Goal: Task Accomplishment & Management: Manage account settings

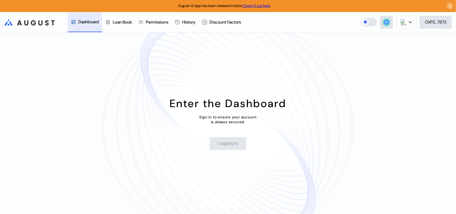
click at [399, 79] on div "Enter the Dashboard Sign in to ensure your account is always secured. Logging in" at bounding box center [228, 122] width 456 height 181
click at [439, 20] on div "0XF5...7873" at bounding box center [435, 22] width 21 height 6
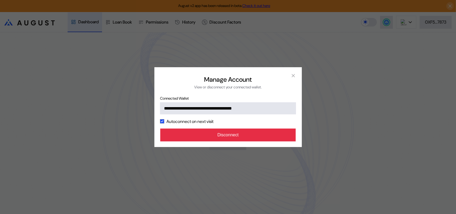
click at [229, 141] on button "Disconnect" at bounding box center [228, 134] width 136 height 13
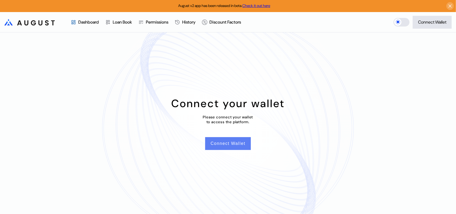
click at [221, 148] on button "Connect Wallet" at bounding box center [227, 143] width 45 height 13
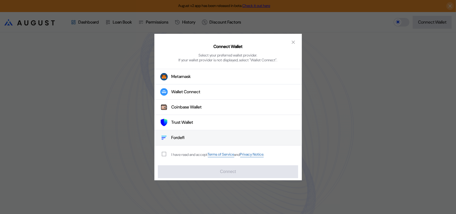
click at [181, 140] on div "Fordefi" at bounding box center [178, 138] width 13 height 6
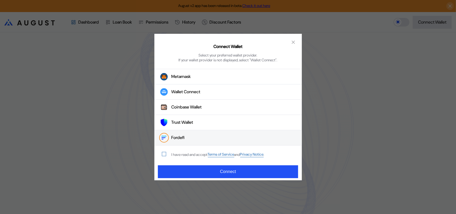
click at [162, 156] on span "modal" at bounding box center [164, 154] width 4 height 4
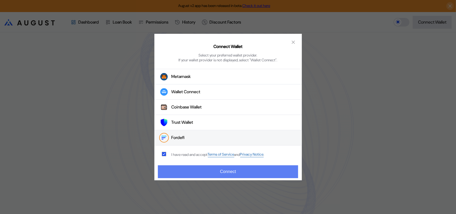
click at [210, 175] on button "Connect" at bounding box center [228, 171] width 140 height 13
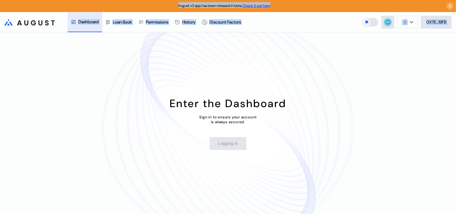
drag, startPoint x: 67, startPoint y: 1, endPoint x: 99, endPoint y: 110, distance: 114.4
click at [99, 110] on div "August v2 app has been released in beta. Check it out here .cls-1 { fill: url(#…" at bounding box center [228, 107] width 456 height 214
click at [99, 110] on div "Enter the Dashboard Sign in to ensure your account is always secured. Logging in" at bounding box center [228, 122] width 456 height 181
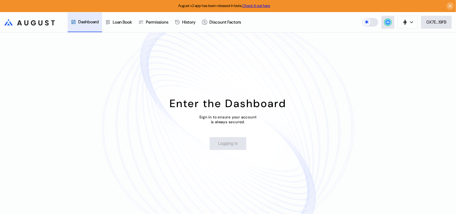
click at [99, 110] on div "Enter the Dashboard Sign in to ensure your account is always secured. Logging in" at bounding box center [228, 122] width 456 height 181
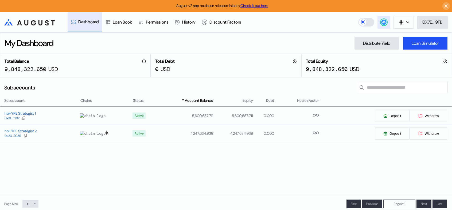
click at [379, 22] on button at bounding box center [384, 22] width 13 height 13
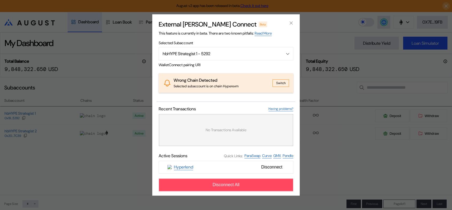
click at [283, 84] on button "Switch" at bounding box center [281, 82] width 17 height 7
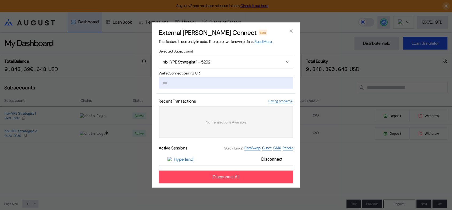
paste input "**********"
type input "**********"
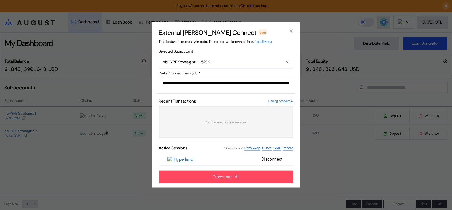
scroll to position [0, 326]
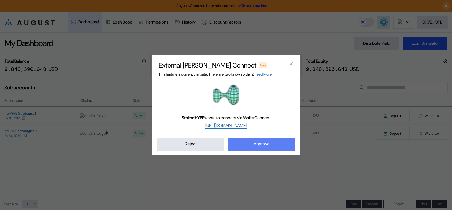
click at [254, 149] on button "Approve" at bounding box center [262, 143] width 68 height 13
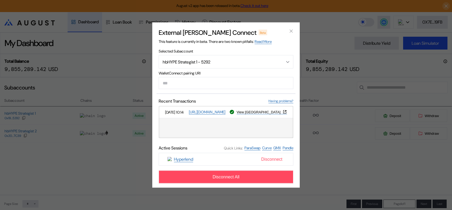
click at [271, 164] on span "Disconnect" at bounding box center [271, 159] width 25 height 9
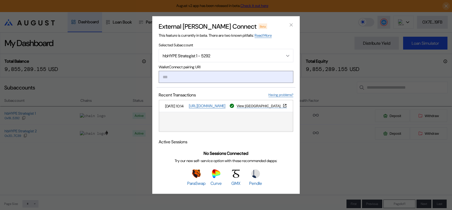
paste input "**********"
type input "**********"
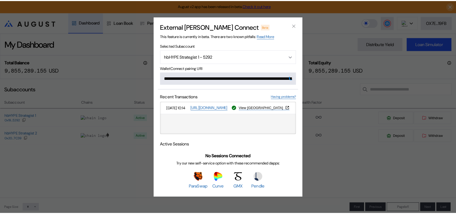
scroll to position [0, 318]
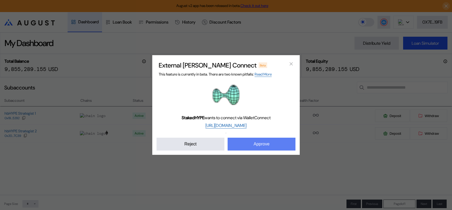
click at [247, 150] on button "Approve" at bounding box center [262, 143] width 68 height 13
